Goal: Transaction & Acquisition: Obtain resource

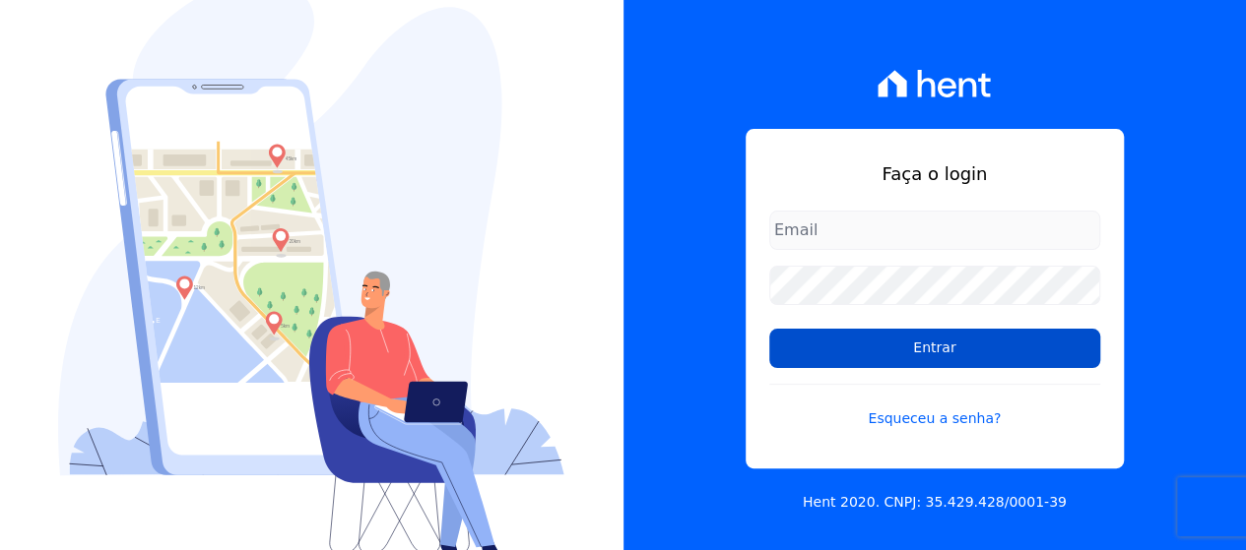
type input "[EMAIL_ADDRESS][DOMAIN_NAME]"
click at [833, 348] on input "Entrar" at bounding box center [934, 348] width 331 height 39
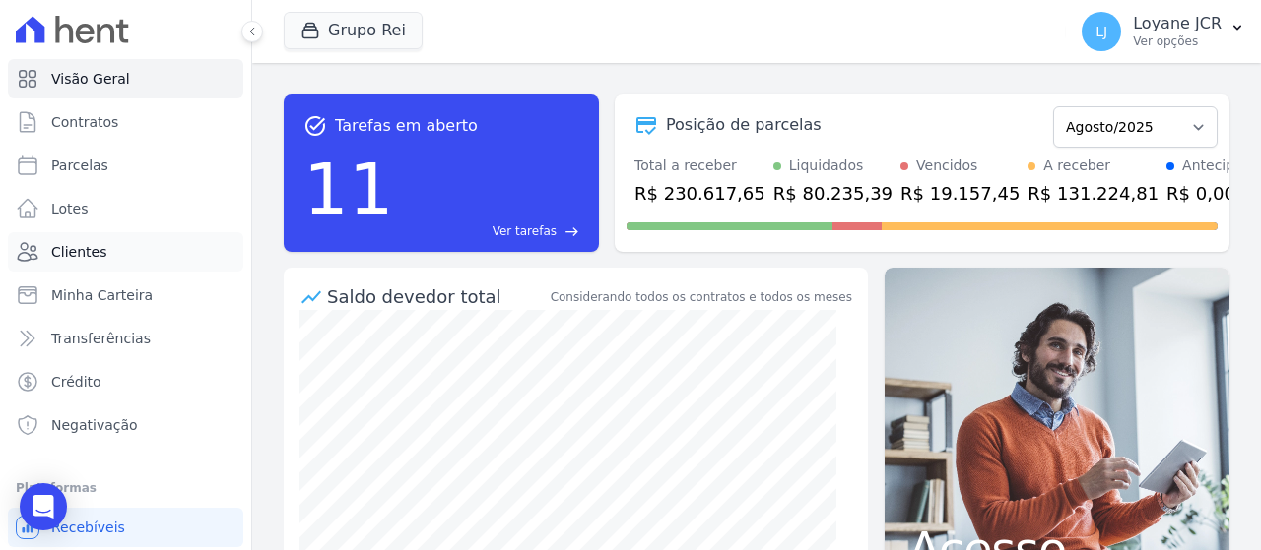
click at [162, 261] on link "Clientes" at bounding box center [125, 251] width 235 height 39
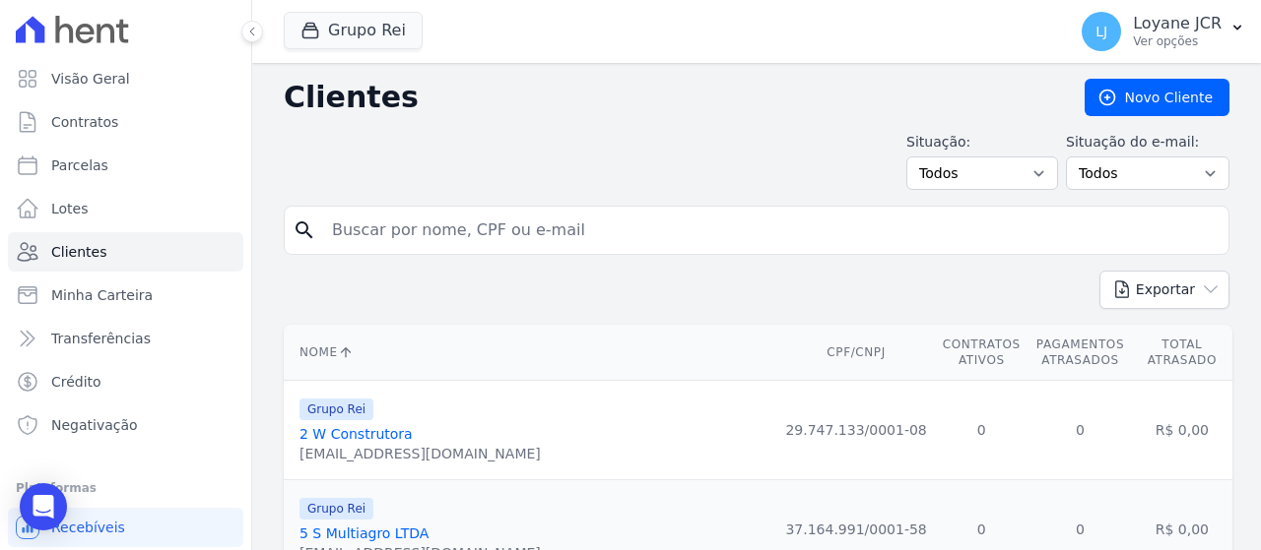
click at [840, 231] on input "search" at bounding box center [770, 230] width 900 height 39
paste input "DAVID PEREIRA ANDRADE"
type input "DAVID PEREIRA ANDRADE"
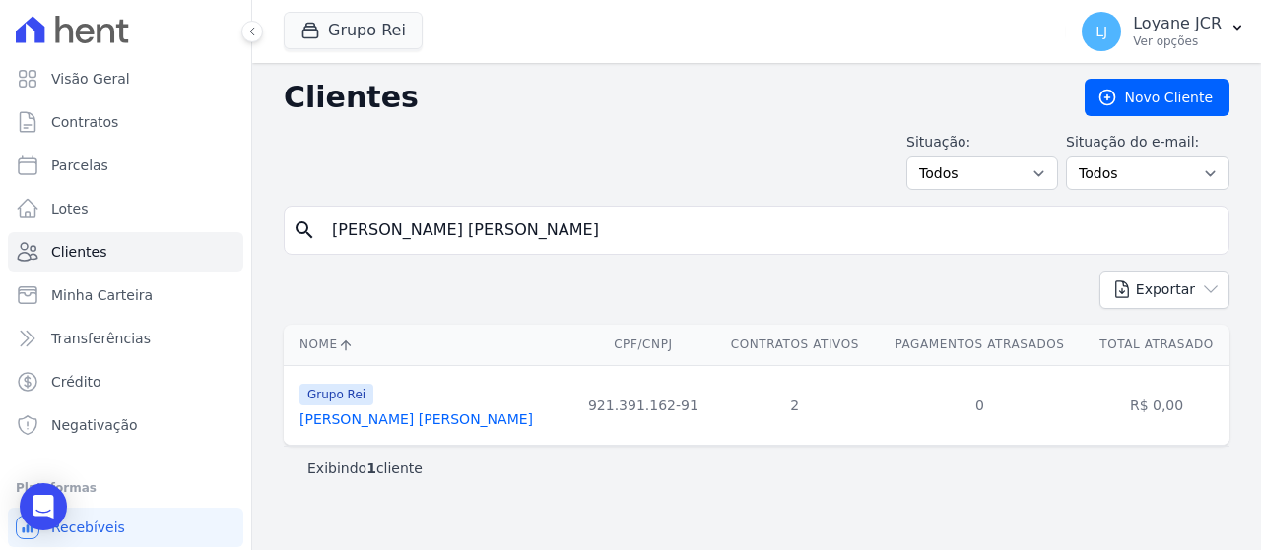
click at [400, 421] on link "David Pereira Andrade" at bounding box center [415, 420] width 233 height 16
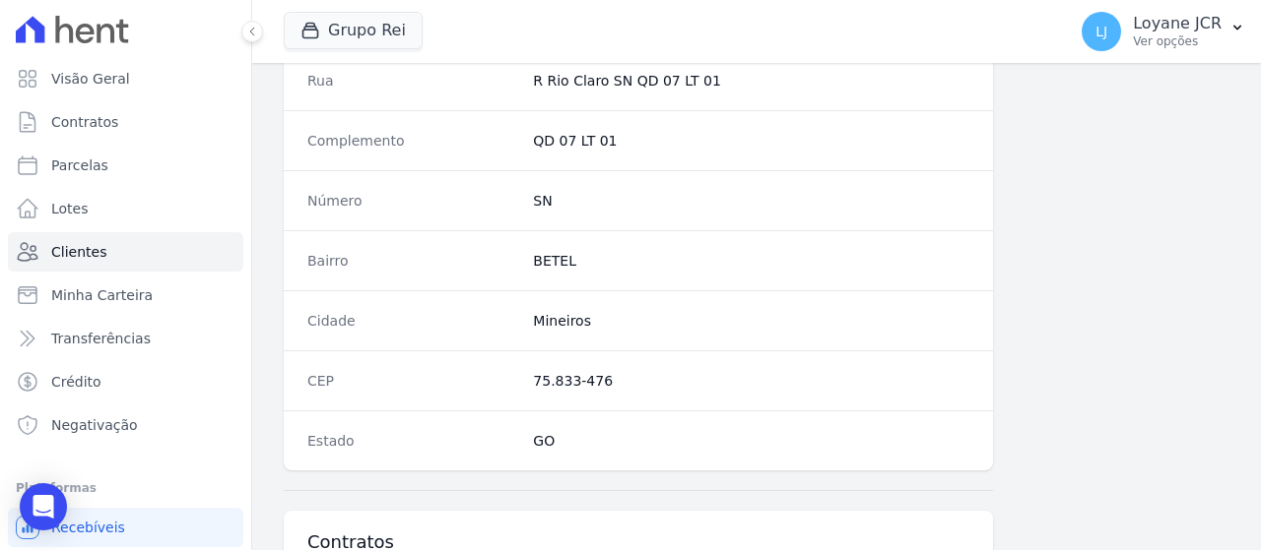
scroll to position [1479, 0]
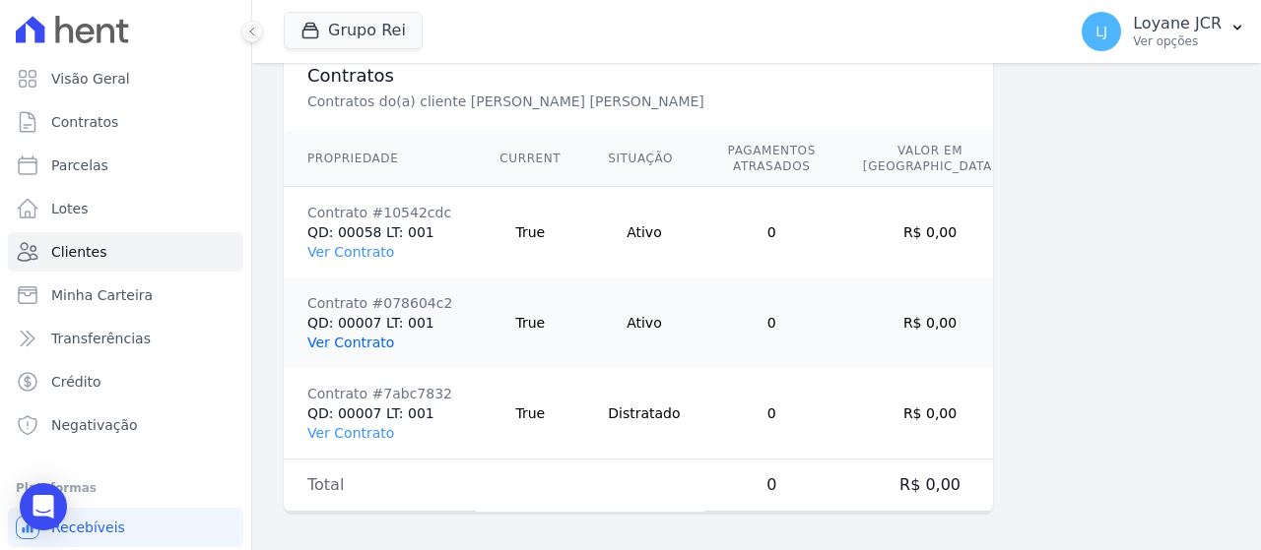
click at [331, 335] on link "Ver Contrato" at bounding box center [350, 343] width 87 height 16
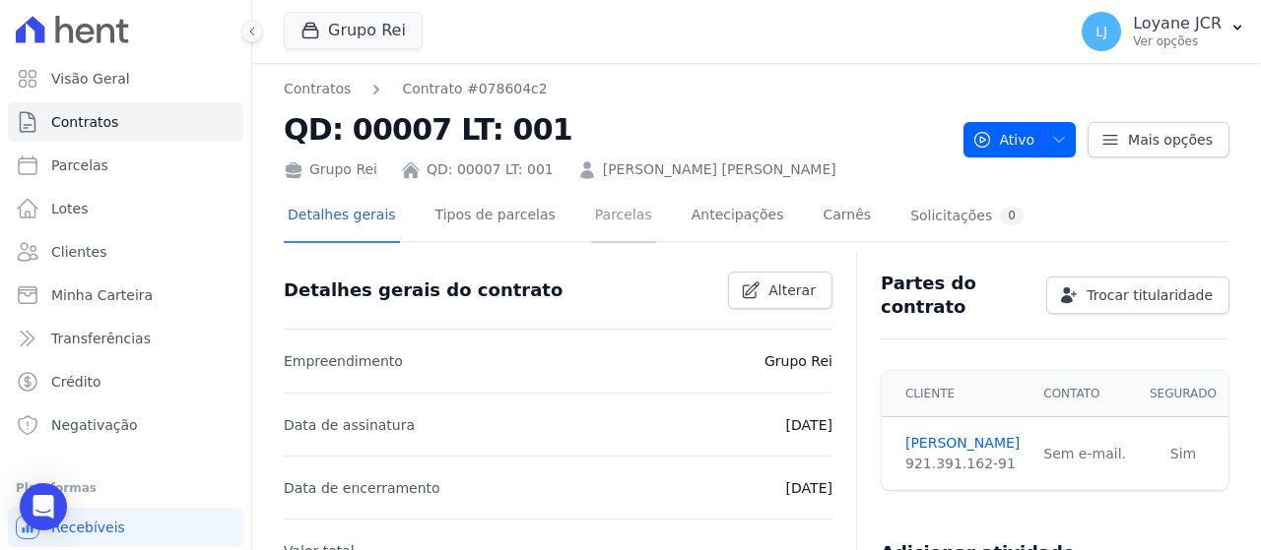
click at [603, 230] on link "Parcelas" at bounding box center [623, 217] width 65 height 52
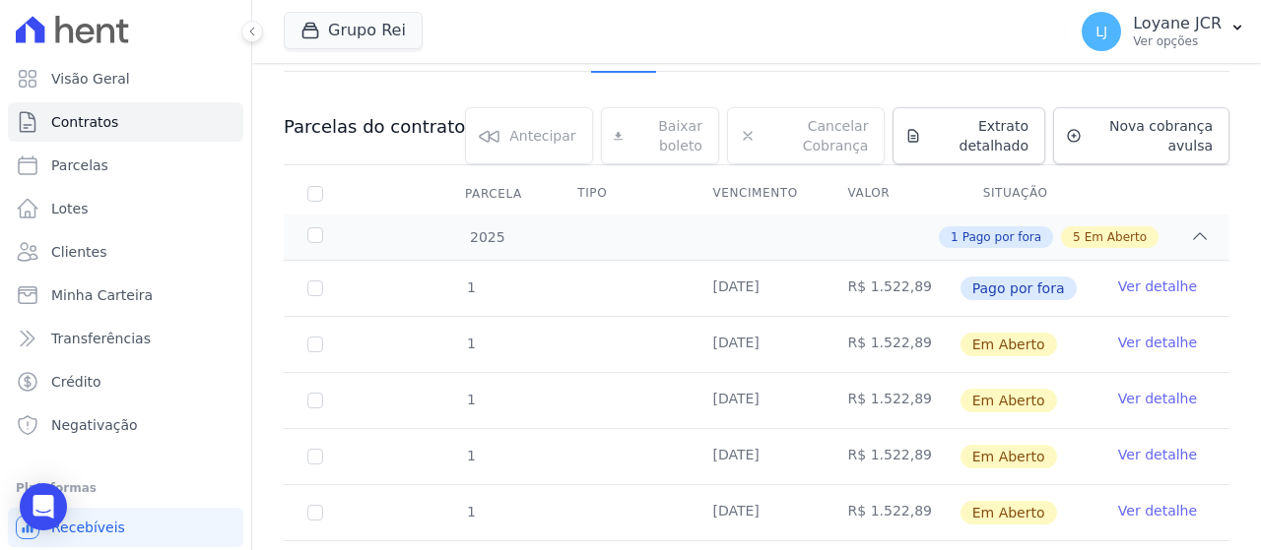
scroll to position [197, 0]
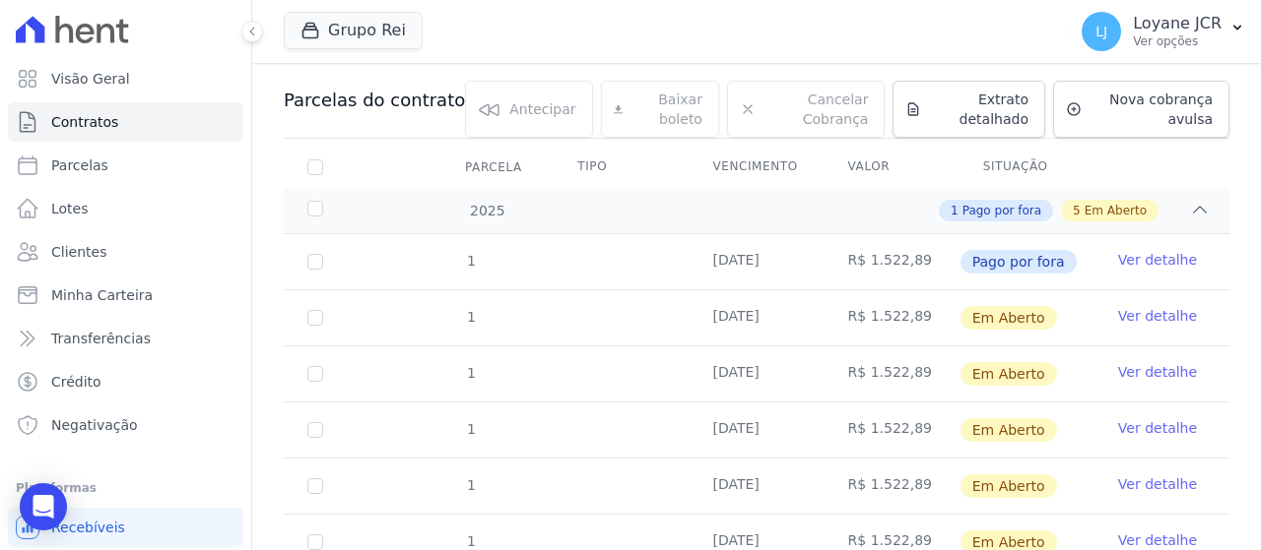
click at [323, 321] on td "1" at bounding box center [315, 318] width 63 height 55
click at [313, 316] on input "checkbox" at bounding box center [315, 318] width 16 height 16
checkbox input "true"
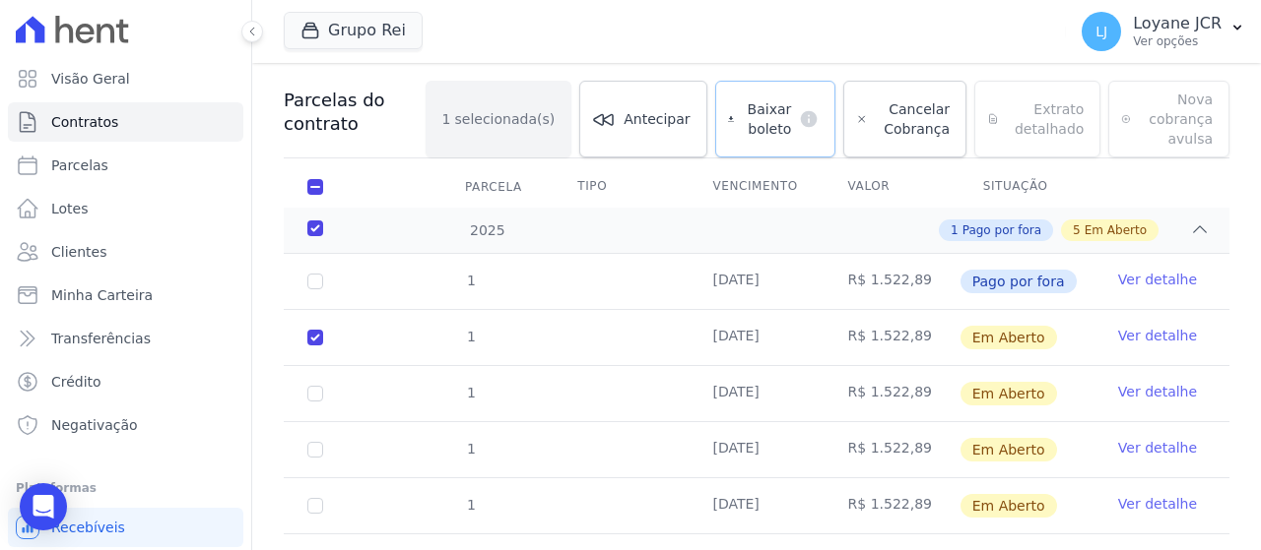
click at [757, 132] on span "Baixar boleto" at bounding box center [766, 118] width 49 height 39
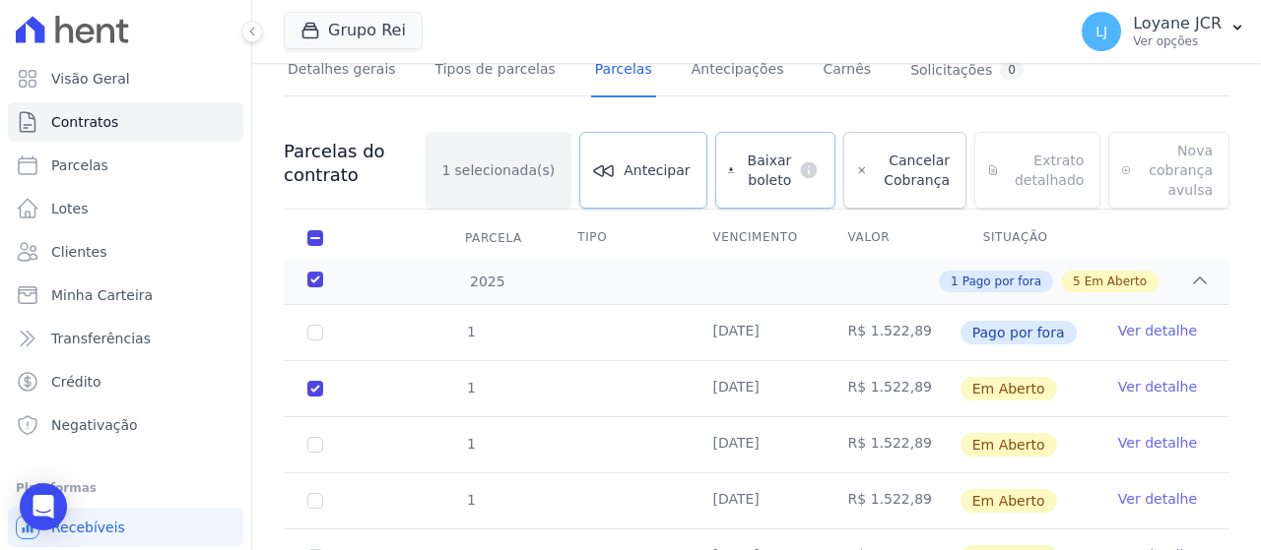
scroll to position [0, 0]
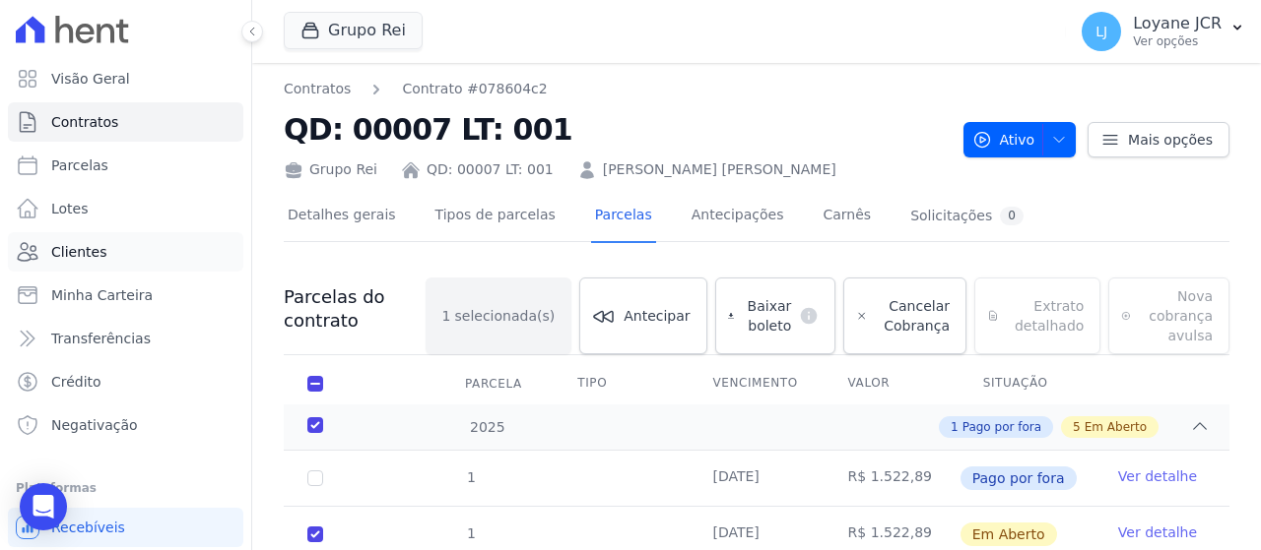
click at [118, 249] on link "Clientes" at bounding box center [125, 251] width 235 height 39
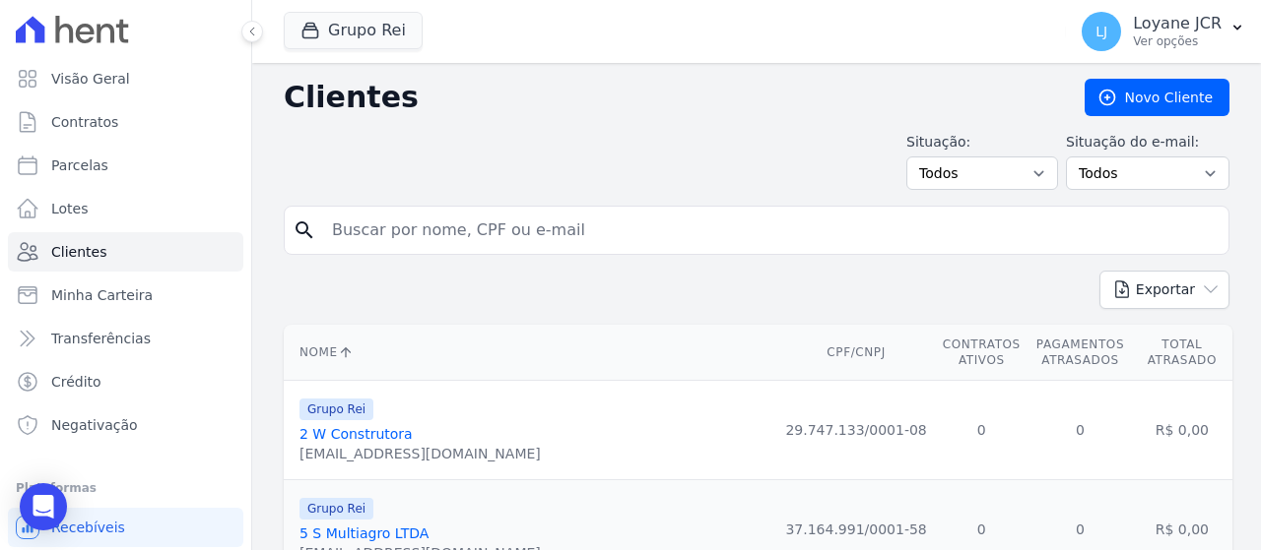
click at [603, 231] on input "search" at bounding box center [770, 230] width 900 height 39
paste input "364.769.351-00"
type input "364.769.351-00,"
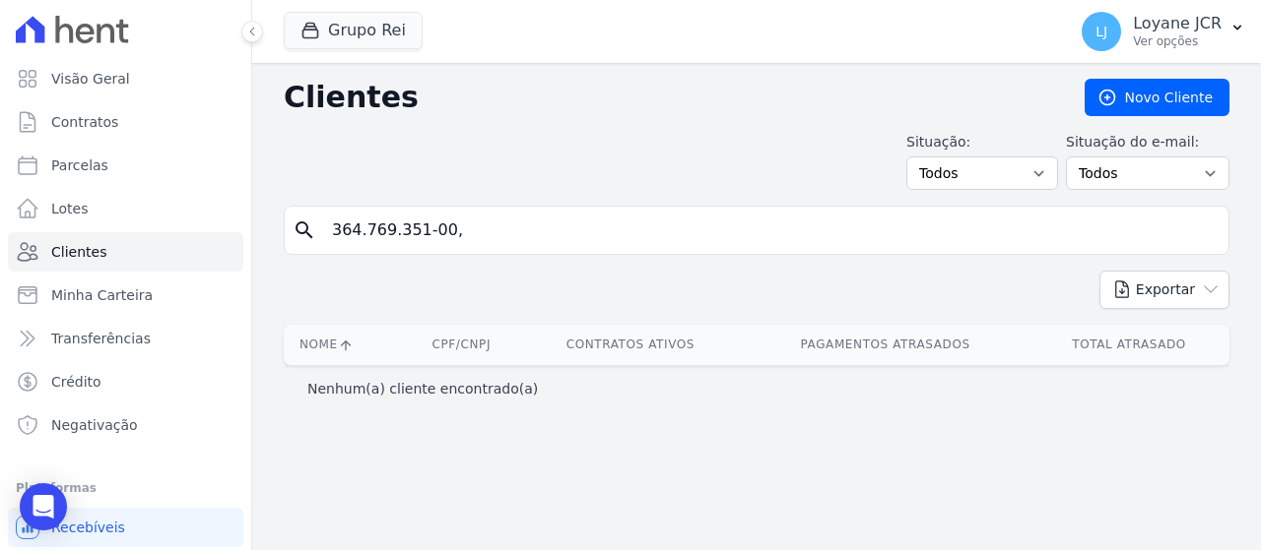
drag, startPoint x: 486, startPoint y: 253, endPoint x: 483, endPoint y: 242, distance: 11.5
click at [485, 243] on form "search 364.769.351-00," at bounding box center [756, 238] width 945 height 65
click at [481, 237] on input "364.769.351-00," at bounding box center [770, 230] width 900 height 39
type input "364.769.351-00"
